Goal: Task Accomplishment & Management: Complete application form

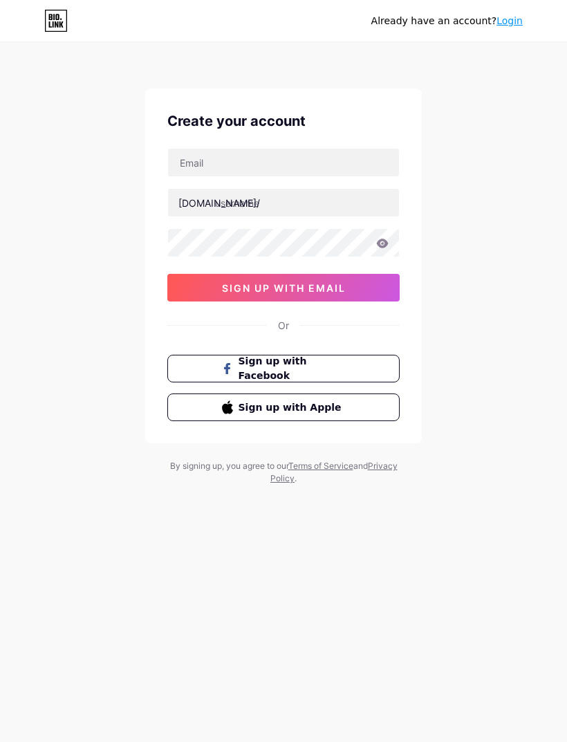
click at [328, 405] on span "Sign up with Apple" at bounding box center [291, 407] width 107 height 15
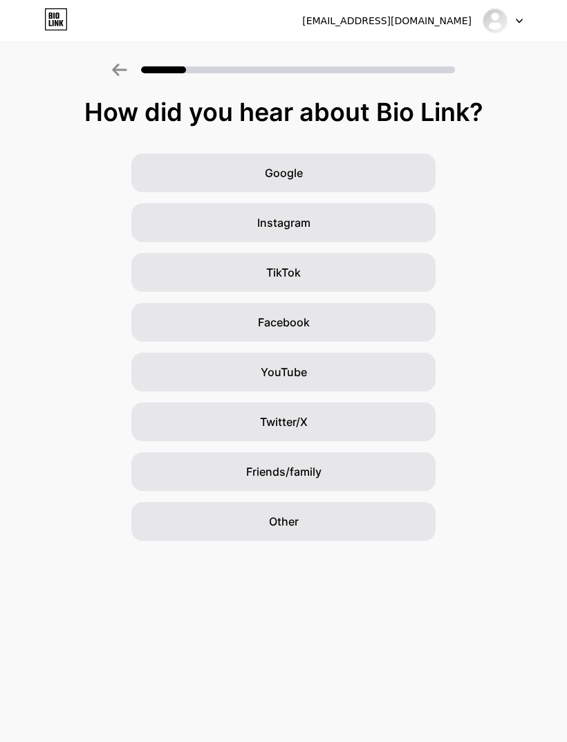
click at [355, 321] on div "Facebook" at bounding box center [283, 322] width 304 height 39
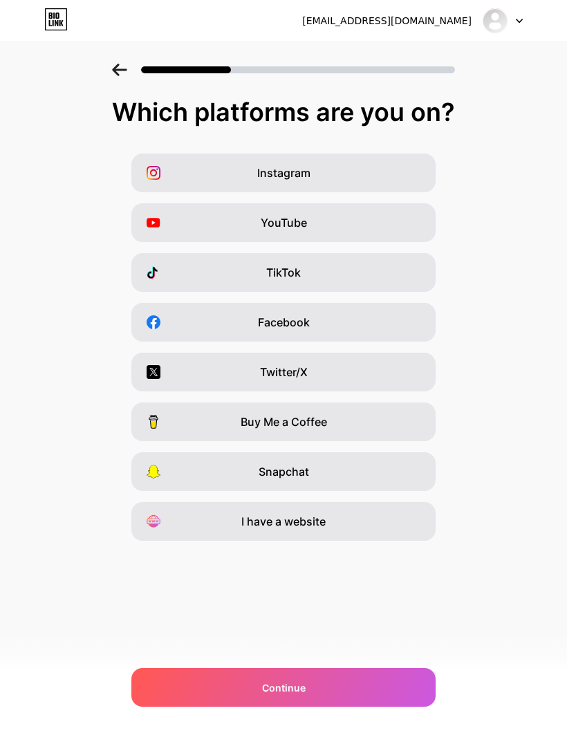
click at [345, 680] on div "Continue" at bounding box center [283, 687] width 304 height 39
click at [336, 314] on div "Facebook" at bounding box center [283, 322] width 304 height 39
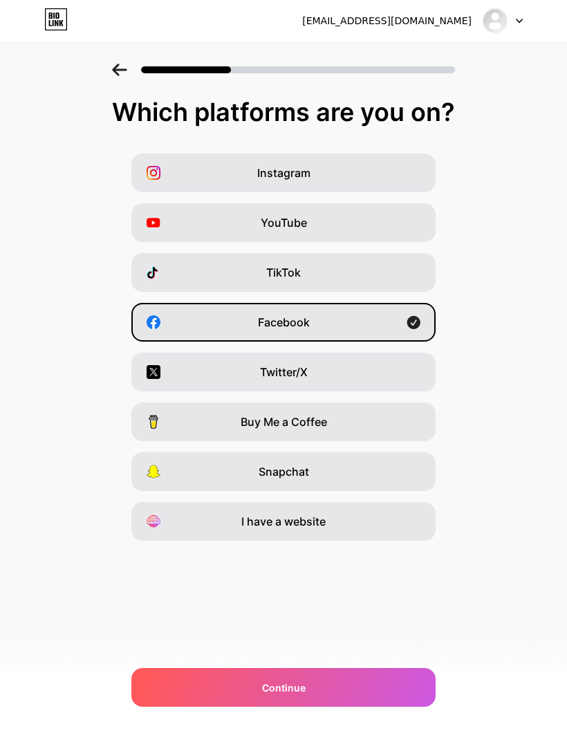
click at [306, 688] on div "Continue" at bounding box center [283, 687] width 304 height 39
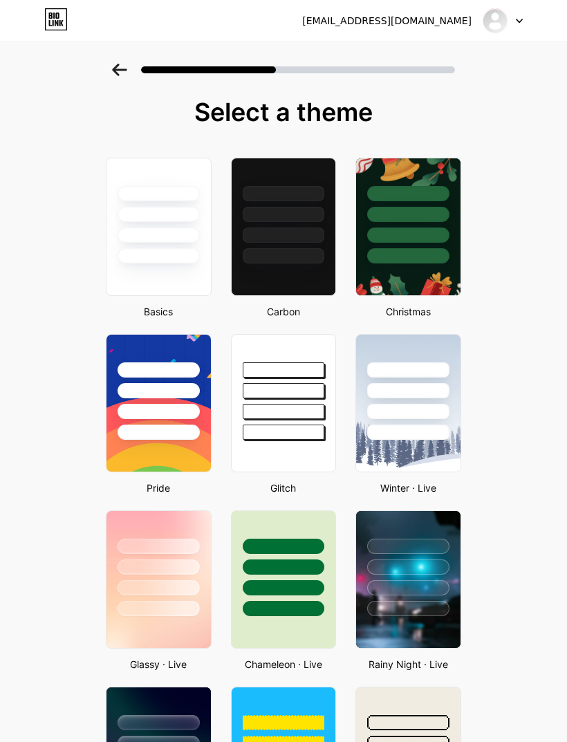
click at [429, 229] on div at bounding box center [408, 234] width 82 height 15
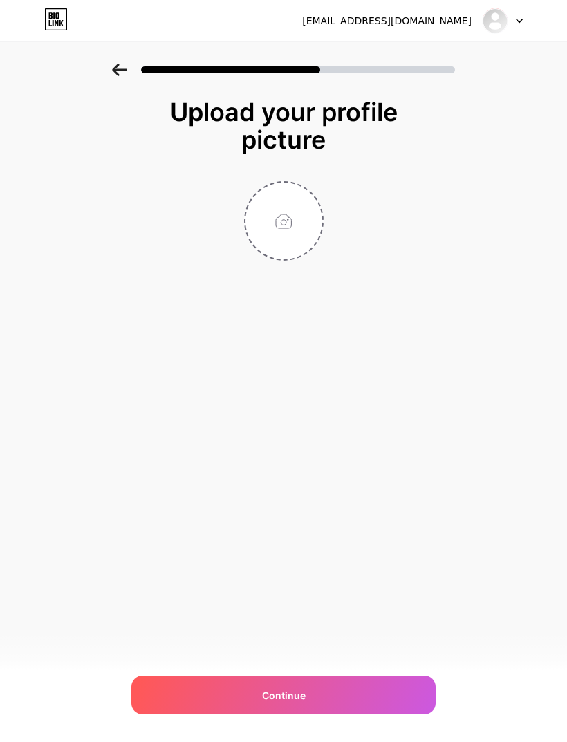
click at [329, 697] on div "Continue" at bounding box center [283, 694] width 304 height 39
click at [292, 225] on input "file" at bounding box center [283, 220] width 77 height 77
type input "C:\fakepath\_DSC0491.jpeg"
click at [319, 188] on circle at bounding box center [315, 191] width 15 height 15
click at [286, 217] on input "file" at bounding box center [283, 220] width 77 height 77
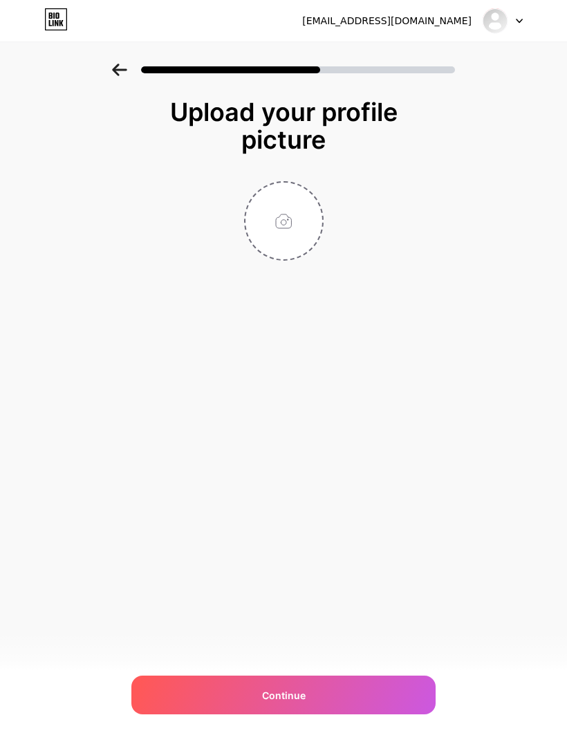
type input "C:\fakepath\_DSC0505.jpeg"
click at [321, 701] on div "Continue" at bounding box center [283, 694] width 304 height 39
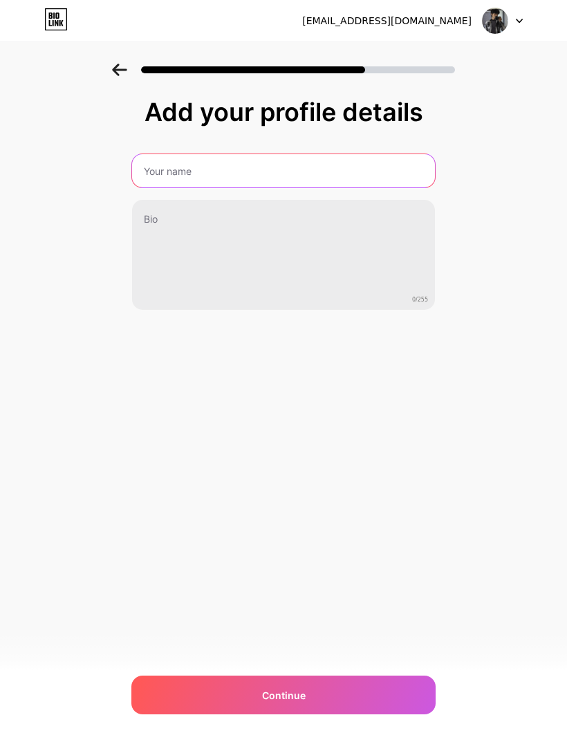
click at [369, 162] on input "text" at bounding box center [283, 170] width 303 height 33
type input "A"
type input "An Nguyễn"
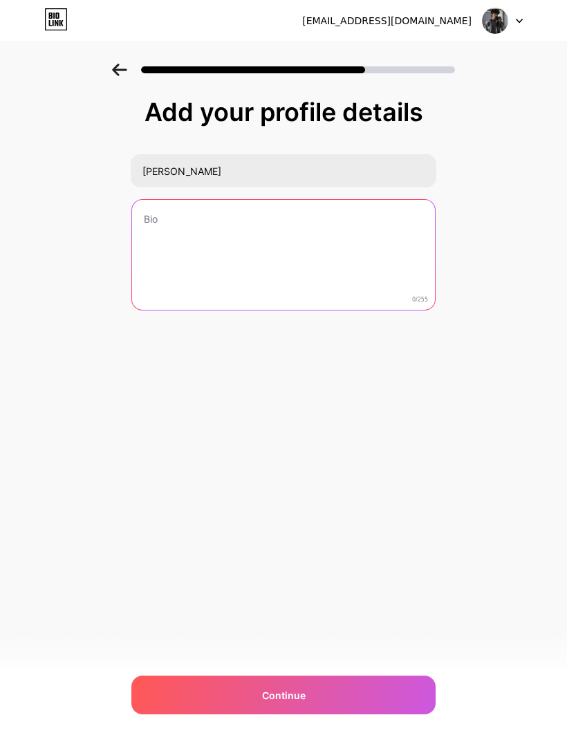
click at [368, 218] on textarea at bounding box center [283, 255] width 303 height 111
type textarea "An.nguyen.1906"
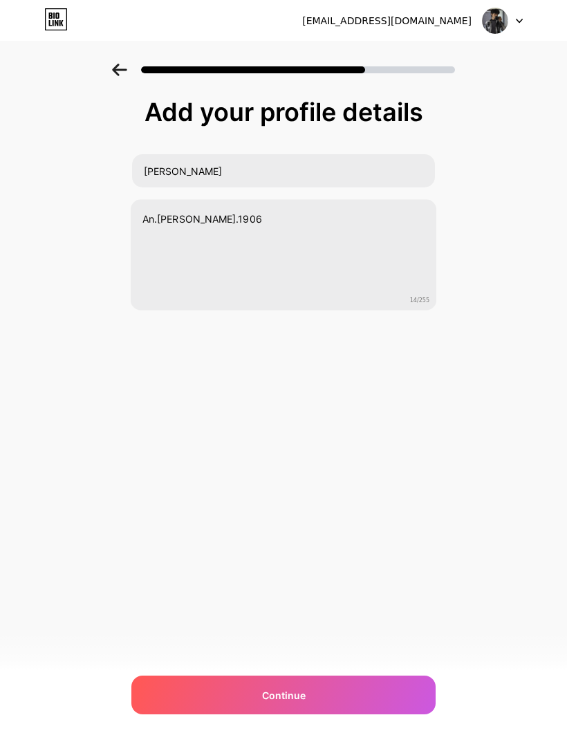
click at [491, 380] on div "annn06637@gmail.com Logout Link Copied Add your profile details An Nguyễn An.ng…" at bounding box center [283, 371] width 567 height 742
click at [346, 697] on div "Continue" at bounding box center [283, 694] width 304 height 39
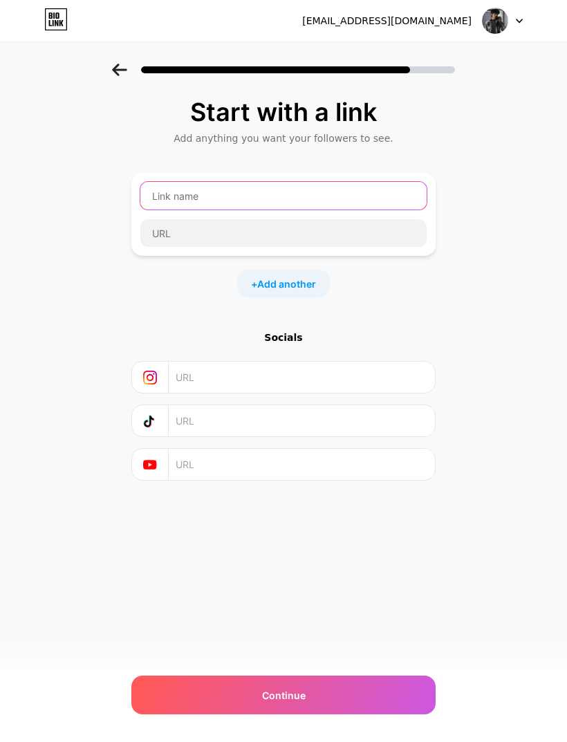
click at [355, 196] on input "text" at bounding box center [283, 196] width 286 height 28
paste input "https://m.facebook.com/annguyen06637/?"
type input "https://m.facebook.com/annguyen06637/?"
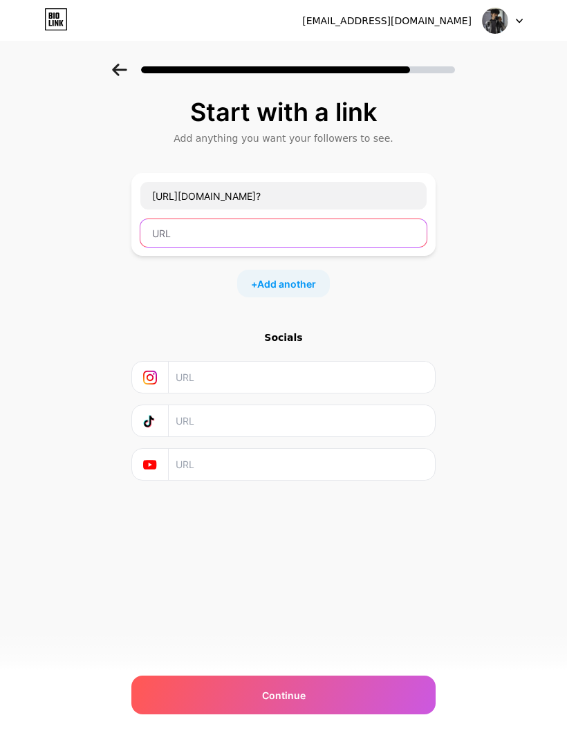
click at [362, 230] on input "text" at bounding box center [283, 233] width 286 height 28
type input "Fac"
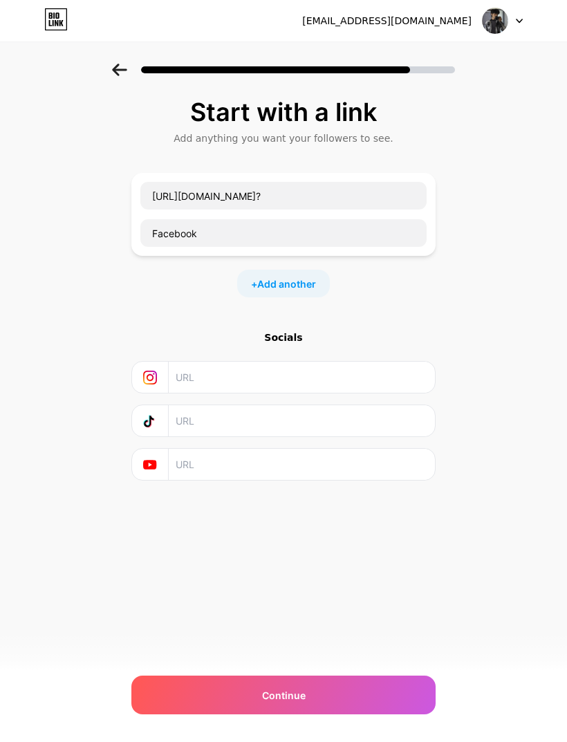
click at [293, 284] on span "Add another" at bounding box center [286, 283] width 59 height 15
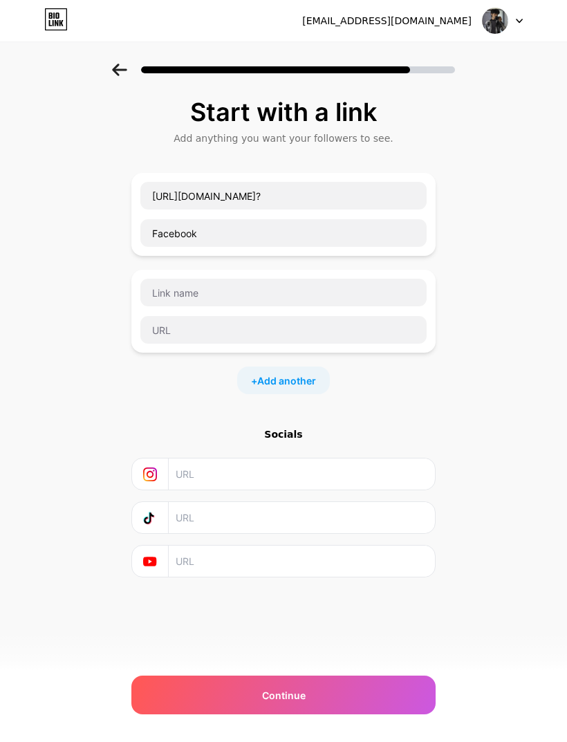
click at [342, 704] on div "Continue" at bounding box center [283, 694] width 304 height 39
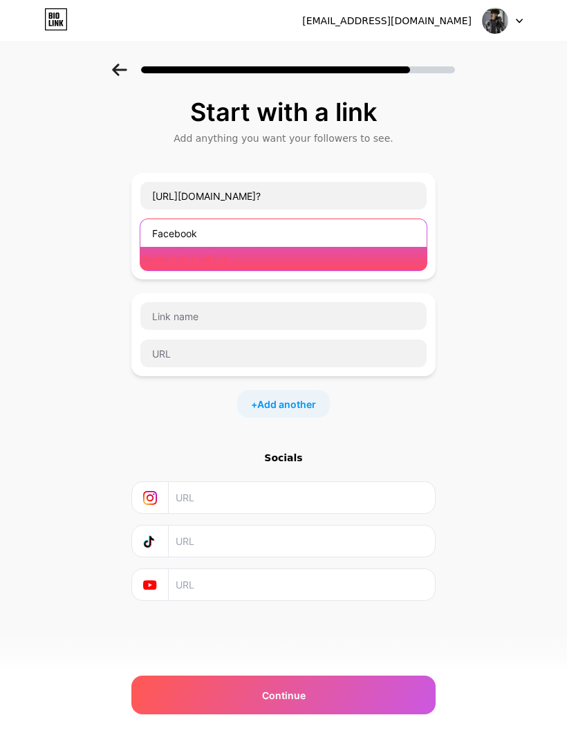
click at [297, 232] on input "Facebook" at bounding box center [283, 233] width 286 height 28
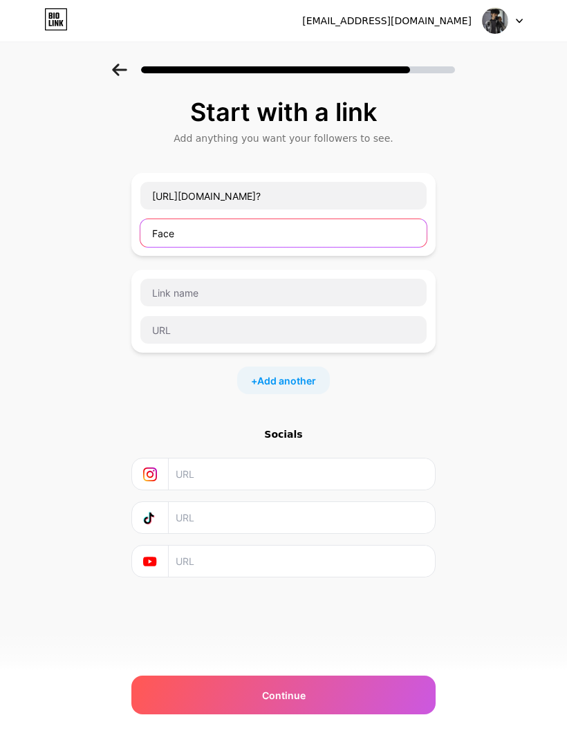
type input "Face"
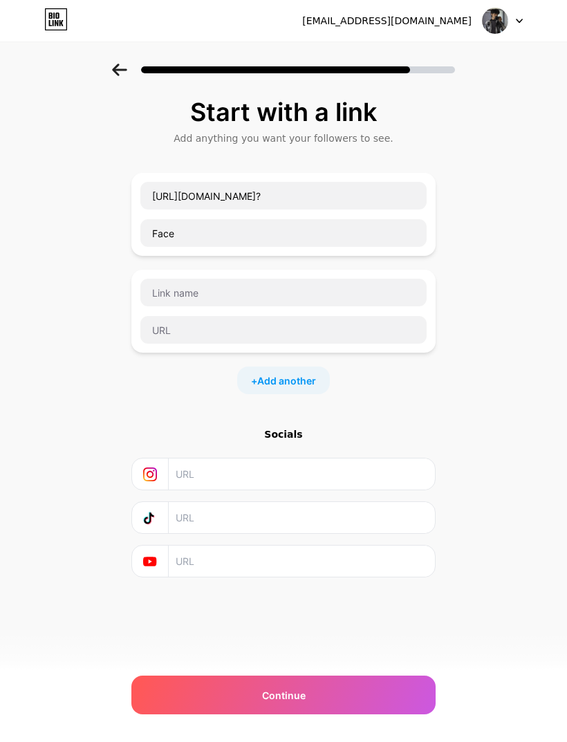
click at [301, 375] on span "Add another" at bounding box center [286, 380] width 59 height 15
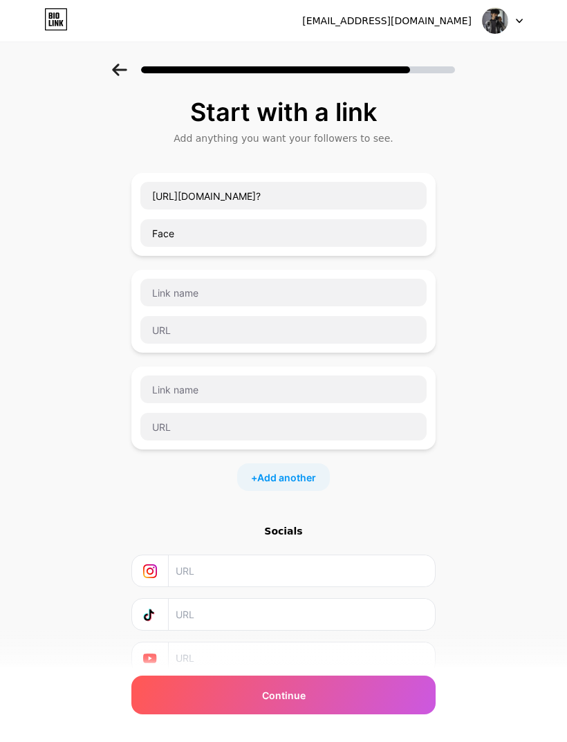
click at [341, 701] on div "Continue" at bounding box center [283, 694] width 304 height 39
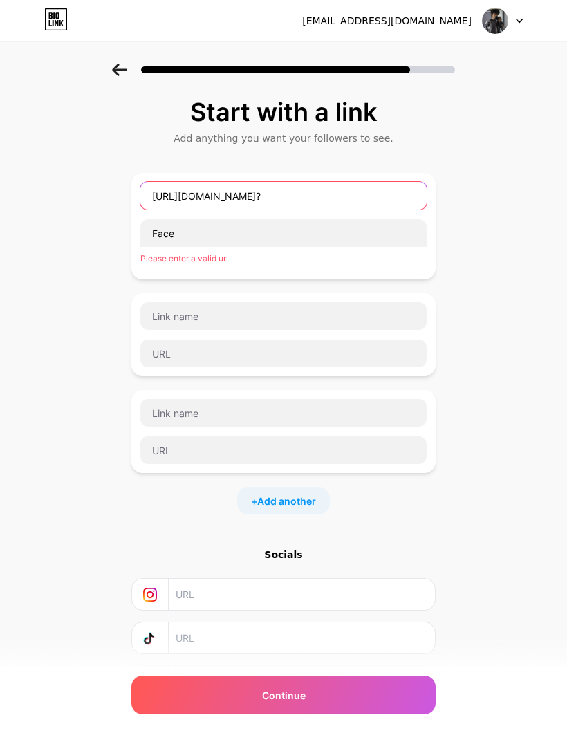
click at [393, 193] on input "https://m.facebook.com/annguyen06637/?" at bounding box center [283, 196] width 286 height 28
type input "h"
type input "Fa"
type input "Facebook"
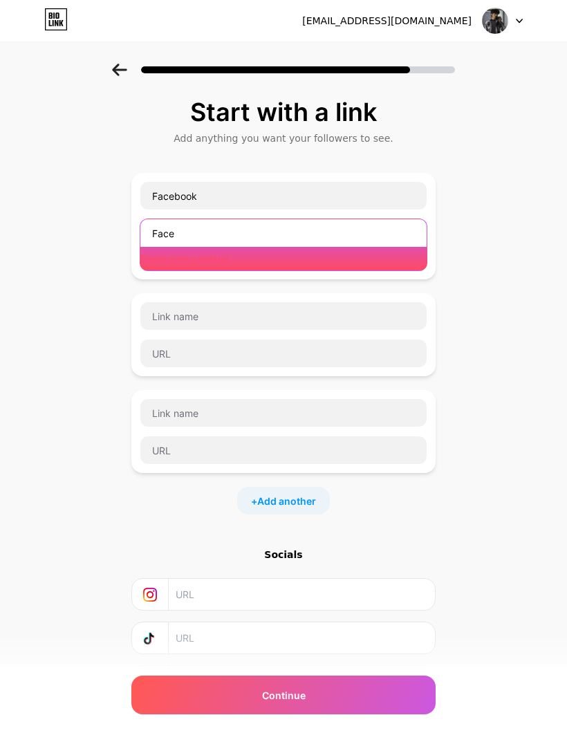
click at [351, 238] on input "Face" at bounding box center [283, 233] width 286 height 28
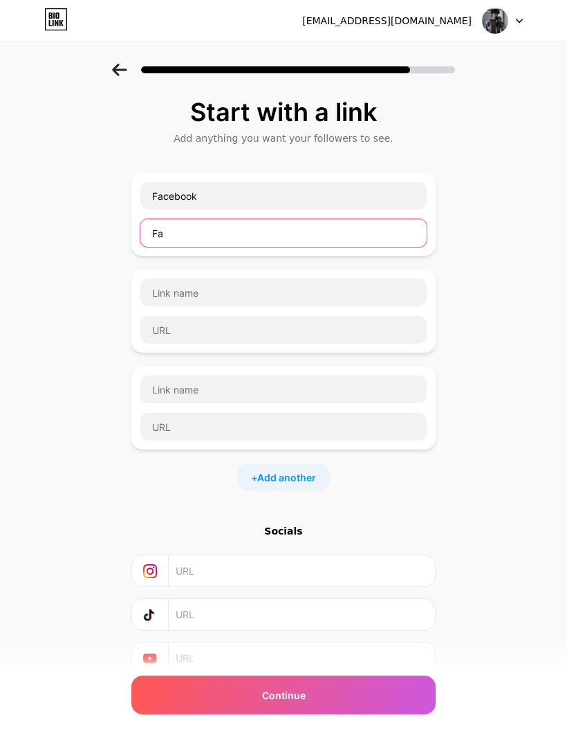
type input "F"
paste input "https://m.facebook.com/annguyen06637/?"
type input "https://m.facebook.com/annguyen06637/?"
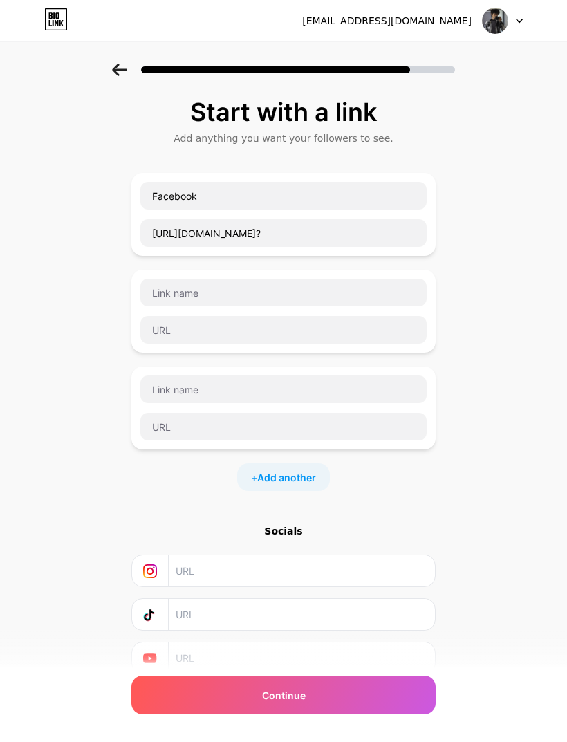
click at [493, 392] on div "Start with a link Add anything you want your followers to see. Facebook https:/…" at bounding box center [283, 403] width 567 height 679
click at [317, 700] on div "Continue" at bounding box center [283, 694] width 304 height 39
click at [312, 688] on div "Continue" at bounding box center [283, 694] width 304 height 39
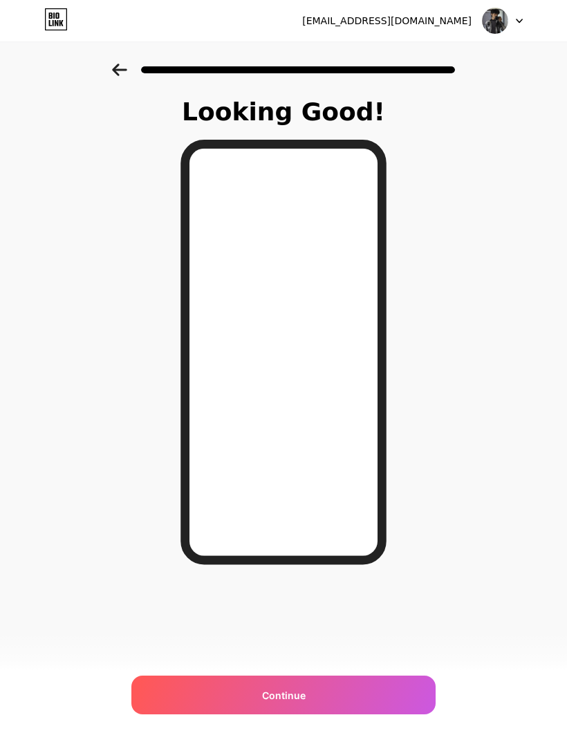
click at [459, 571] on div "Looking Good! Continue" at bounding box center [283, 352] width 567 height 576
click at [337, 691] on div "Continue" at bounding box center [283, 694] width 304 height 39
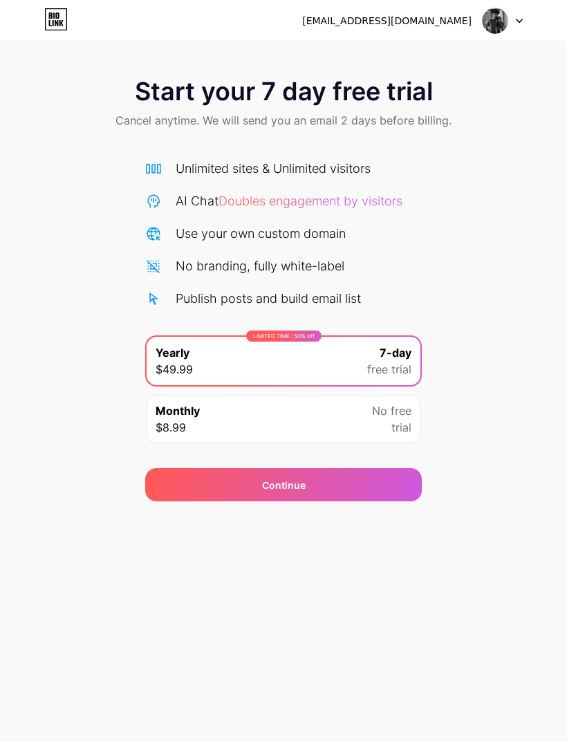
click at [514, 20] on div at bounding box center [502, 20] width 40 height 25
click at [447, 53] on li "Logout" at bounding box center [435, 56] width 171 height 37
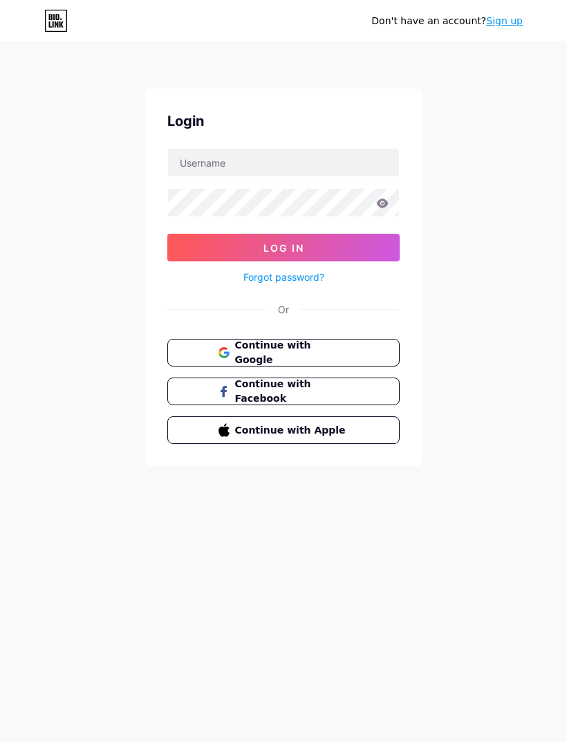
click at [348, 348] on span "Continue with Google" at bounding box center [292, 352] width 114 height 29
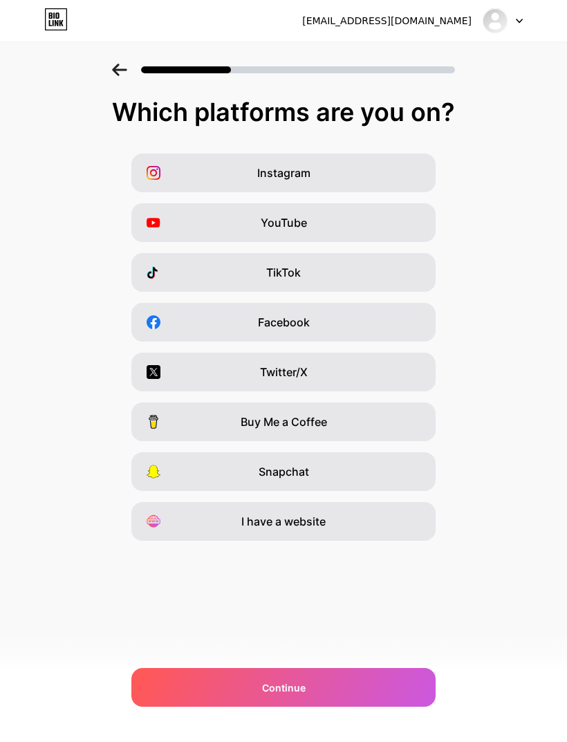
click at [369, 323] on div "Facebook" at bounding box center [283, 322] width 304 height 39
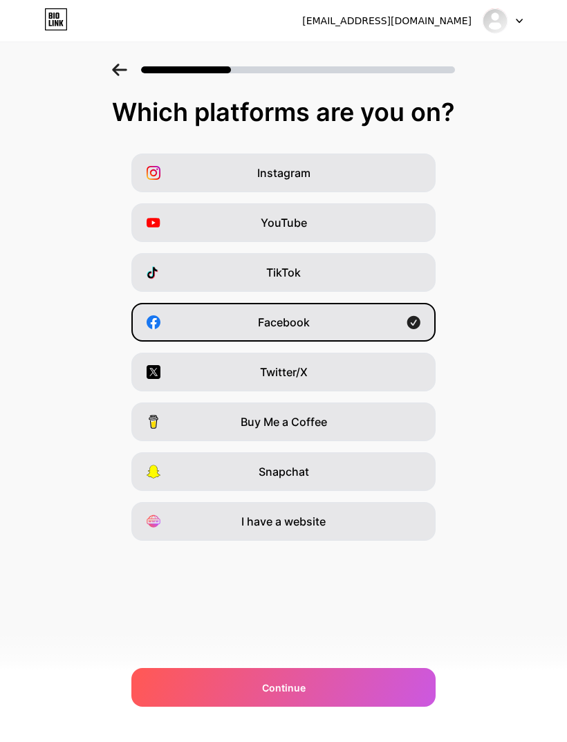
click at [304, 688] on span "Continue" at bounding box center [284, 687] width 44 height 15
click at [312, 684] on div "Continue" at bounding box center [283, 687] width 304 height 39
click at [320, 684] on div "Continue" at bounding box center [283, 687] width 304 height 39
click at [335, 686] on div "Continue" at bounding box center [283, 687] width 304 height 39
click at [335, 683] on div "Continue" at bounding box center [283, 687] width 304 height 39
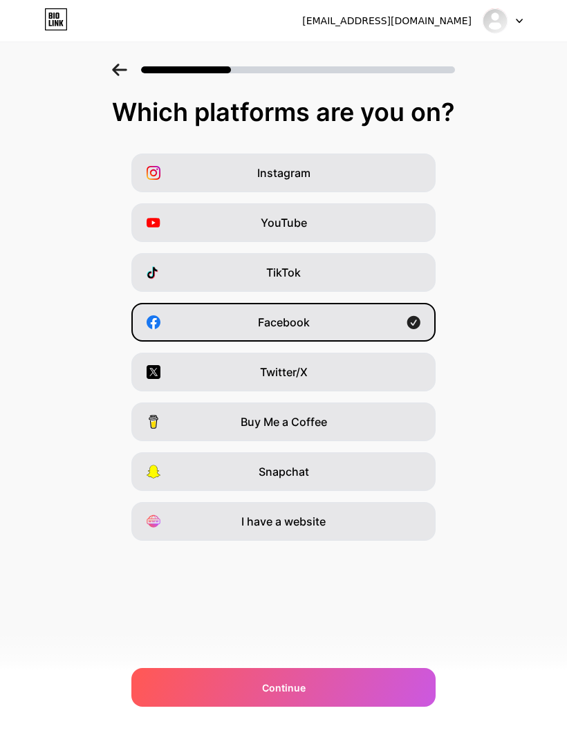
click at [340, 679] on div "Continue" at bounding box center [283, 687] width 304 height 39
click at [355, 690] on div "Continue" at bounding box center [283, 687] width 304 height 39
click at [200, 637] on div "ann06637@gmail.com Logout Link Copied Which platforms are you on? Instagram You…" at bounding box center [283, 371] width 567 height 742
click at [201, 696] on div "Continue" at bounding box center [283, 687] width 304 height 39
click at [414, 268] on div "TikTok" at bounding box center [283, 272] width 304 height 39
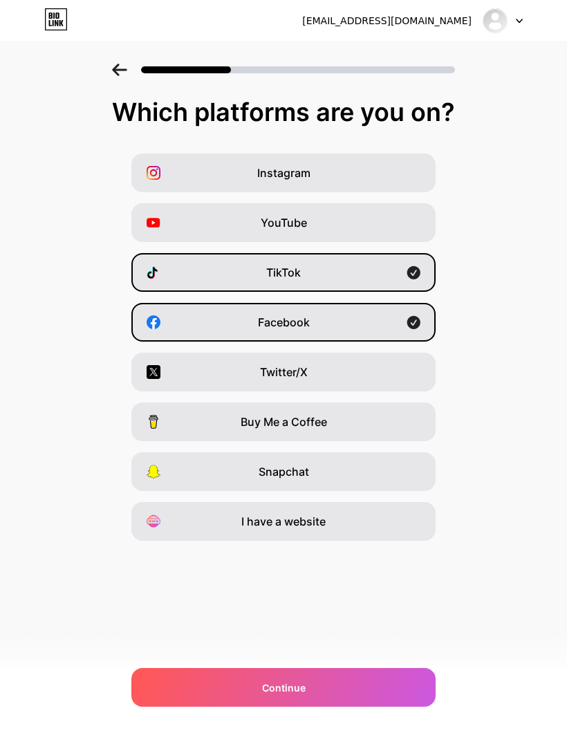
click at [317, 696] on div "Continue" at bounding box center [283, 687] width 304 height 39
click at [315, 686] on div "Continue" at bounding box center [283, 687] width 304 height 39
click at [323, 681] on div "Continue" at bounding box center [283, 687] width 304 height 39
